Goal: Find contact information: Obtain details needed to contact an individual or organization

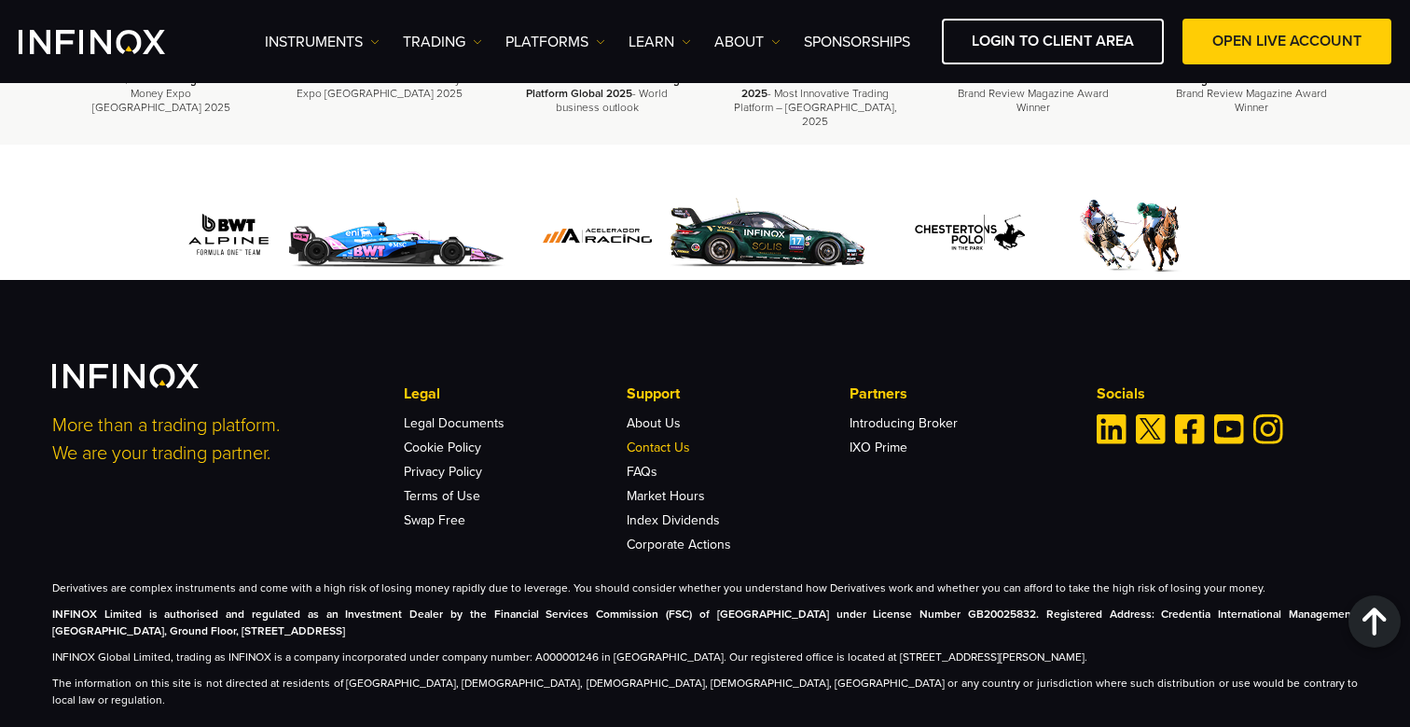
click at [680, 439] on link "Contact Us" at bounding box center [658, 447] width 63 height 16
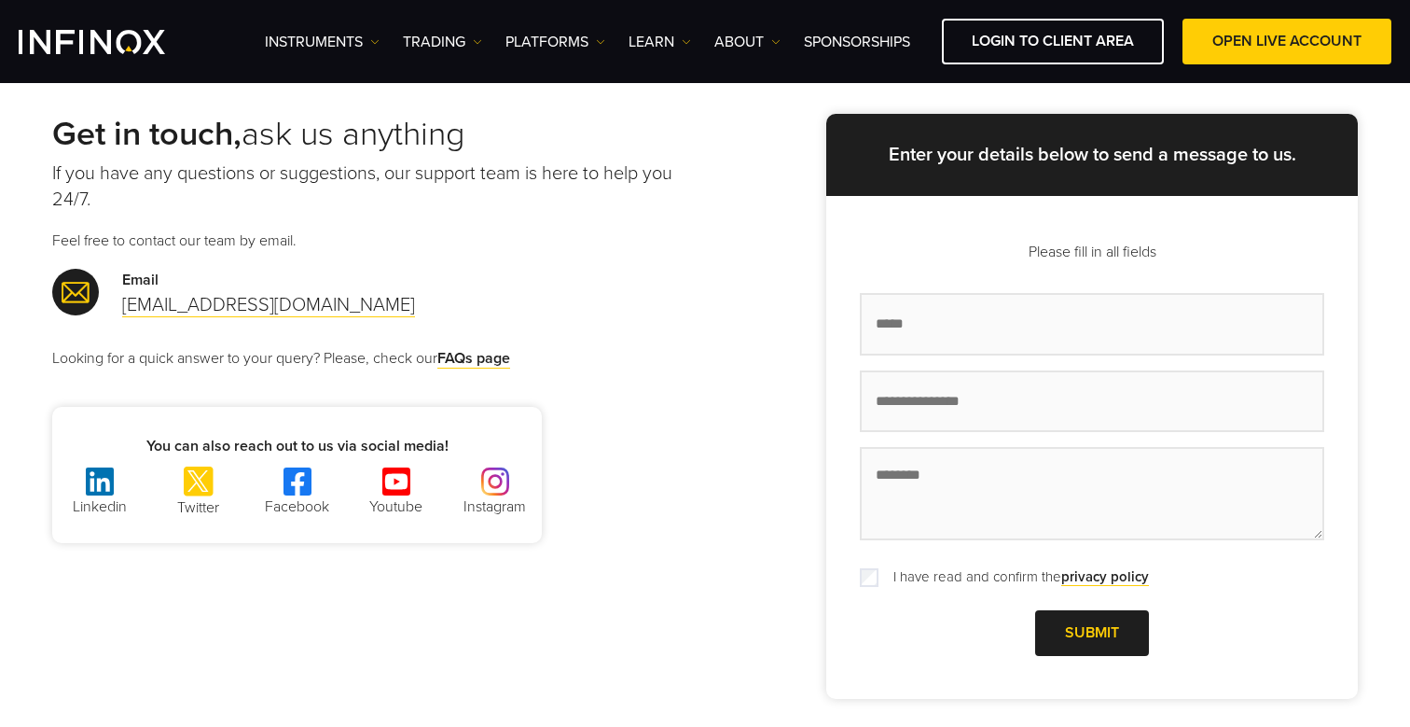
scroll to position [119, 0]
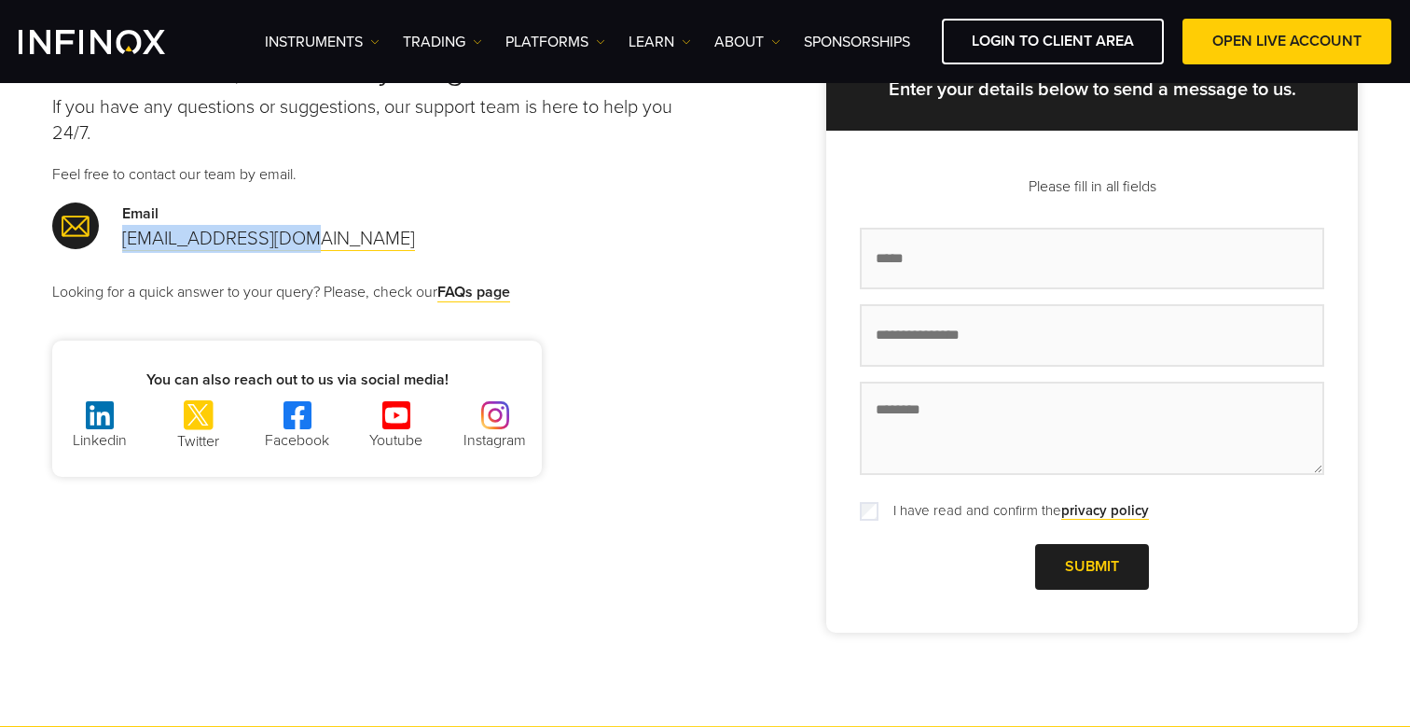
copy link "support@infinox.com"
click at [396, 412] on img at bounding box center [396, 415] width 28 height 28
click at [505, 412] on img at bounding box center [495, 415] width 28 height 28
